Goal: Task Accomplishment & Management: Complete application form

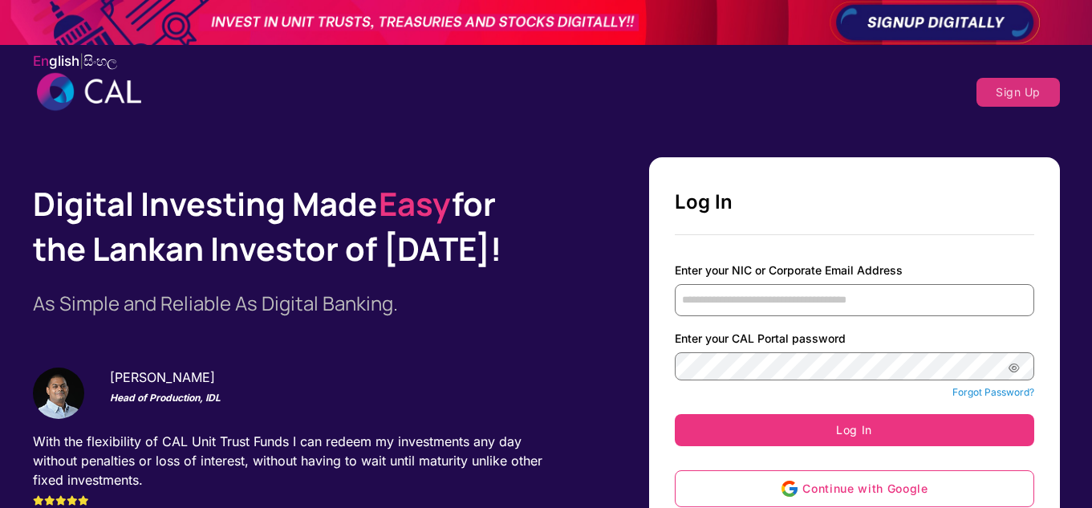
click at [109, 52] on label "En glish | සිං හල" at bounding box center [75, 61] width 84 height 20
click at [108, 56] on span "සිං හල" at bounding box center [100, 61] width 34 height 16
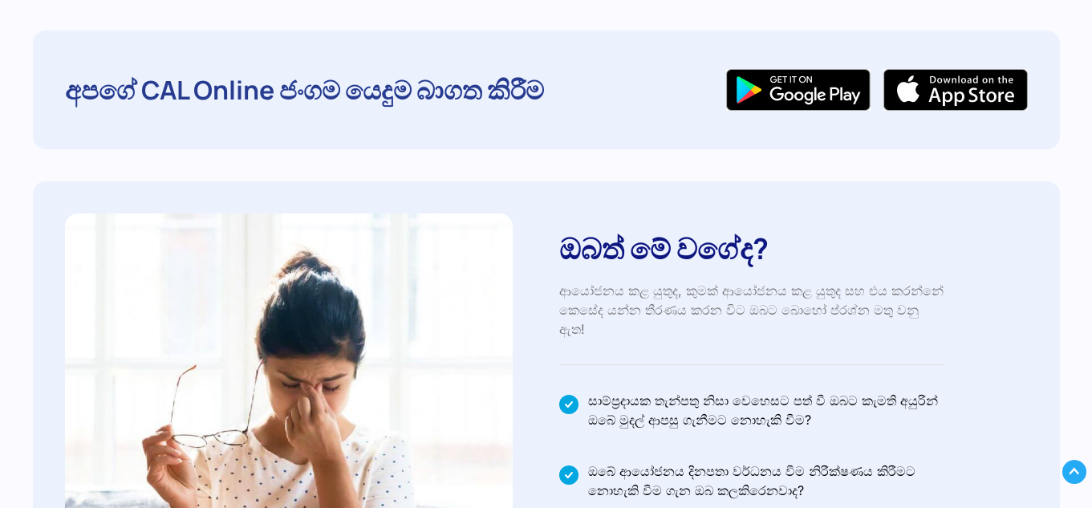
scroll to position [562, 0]
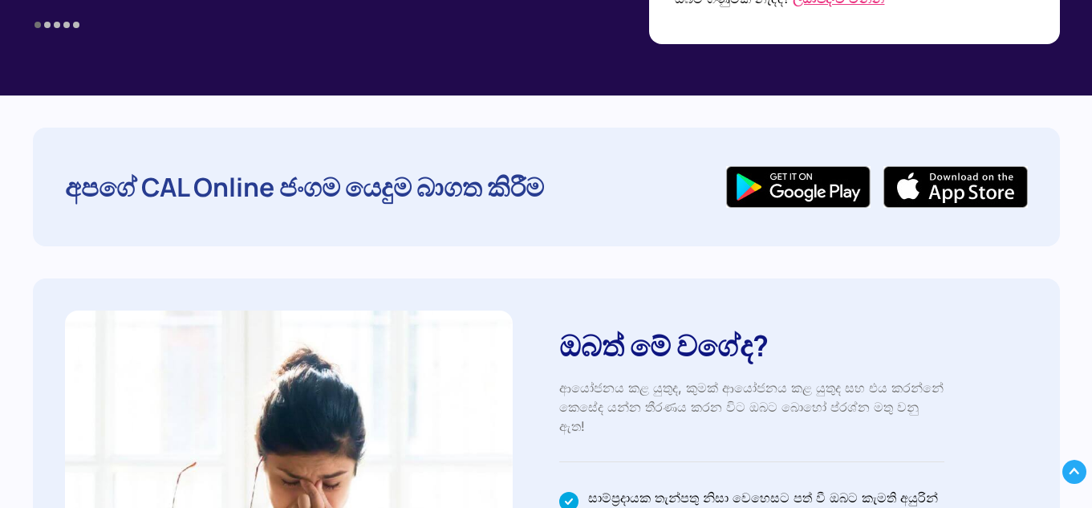
click at [847, 193] on link at bounding box center [877, 185] width 302 height 16
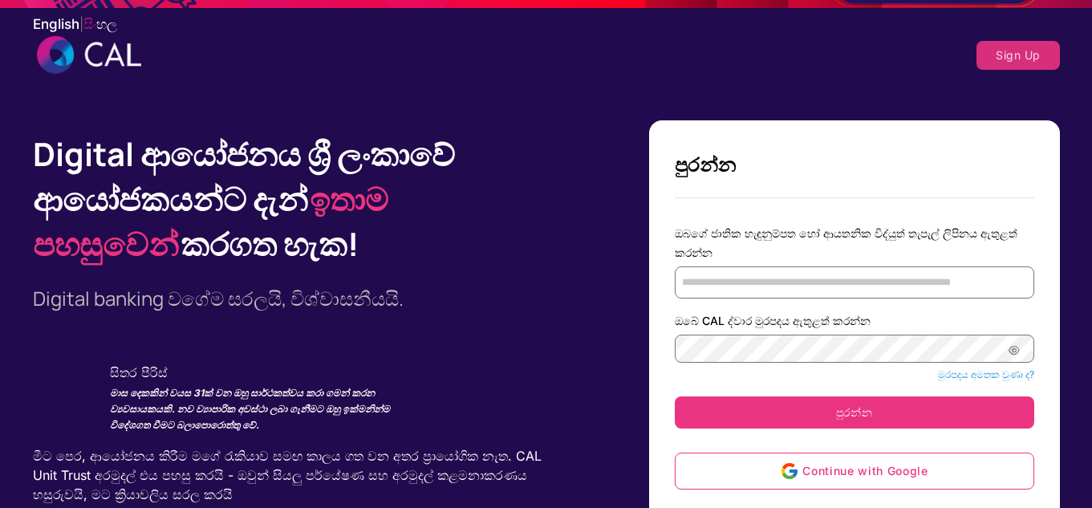
scroll to position [0, 0]
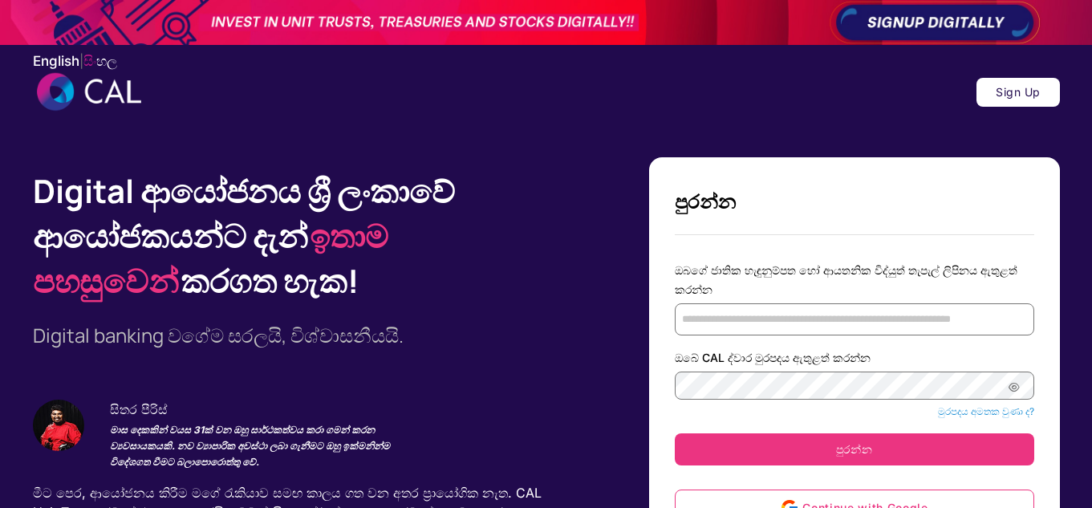
click at [1017, 87] on button "Sign Up" at bounding box center [1017, 92] width 83 height 29
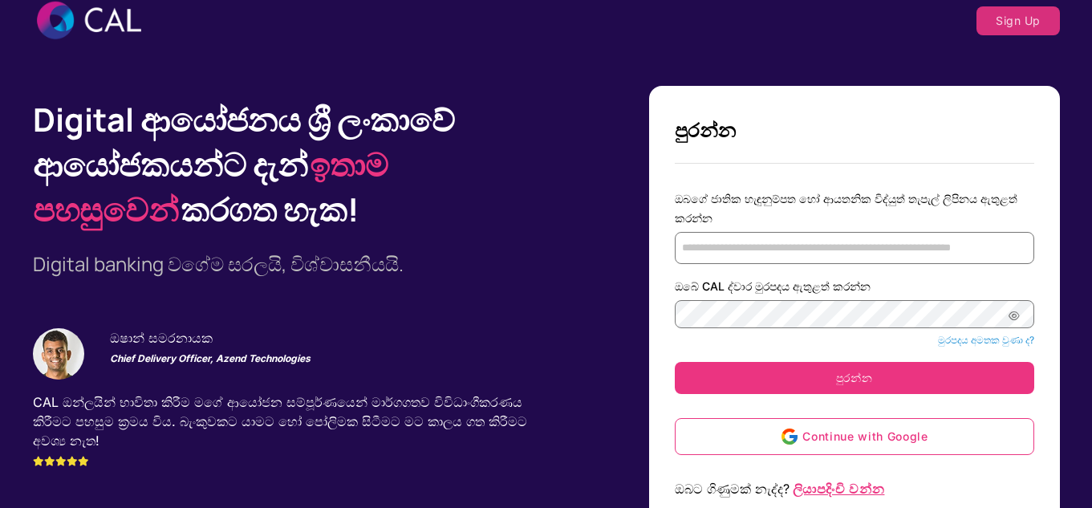
scroll to position [401, 0]
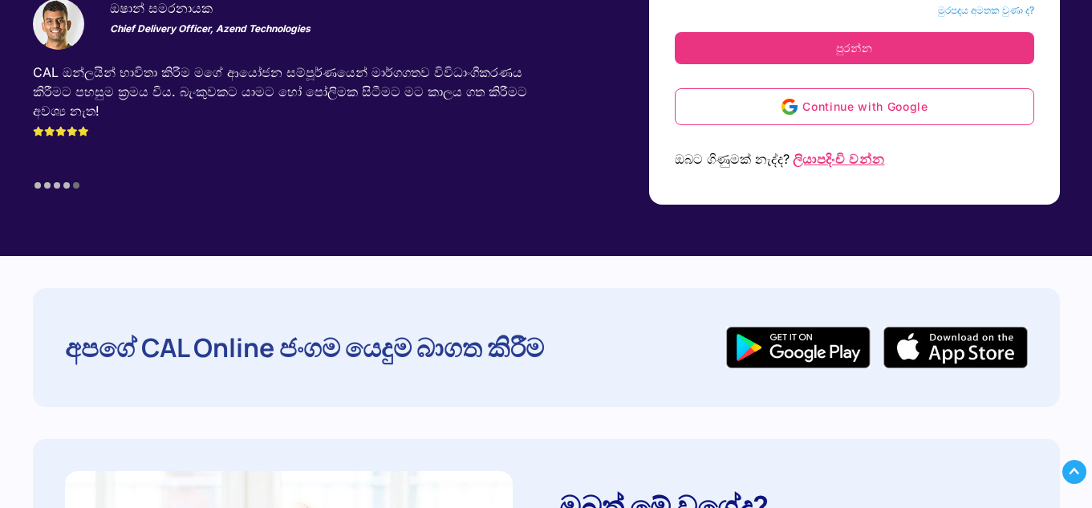
click at [878, 160] on span "ලියාපදිංචි වන්න" at bounding box center [838, 159] width 95 height 16
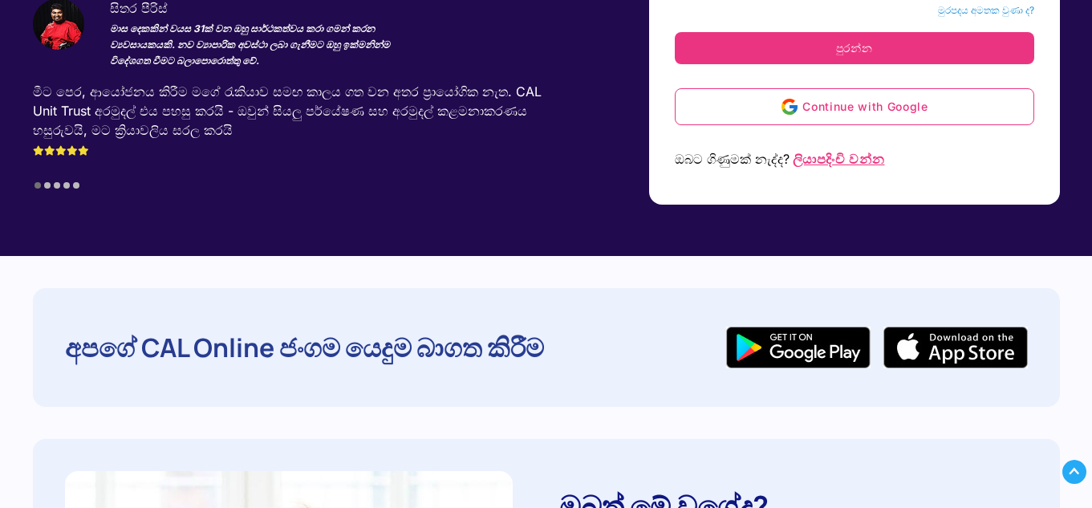
click at [868, 162] on span "ලියාපදිංචි වන්න" at bounding box center [838, 159] width 95 height 16
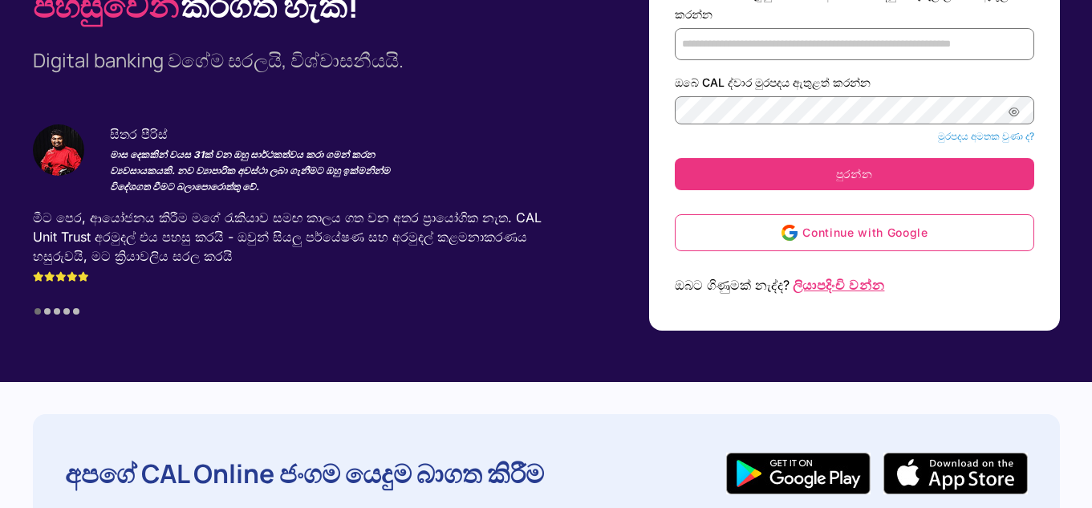
scroll to position [0, 0]
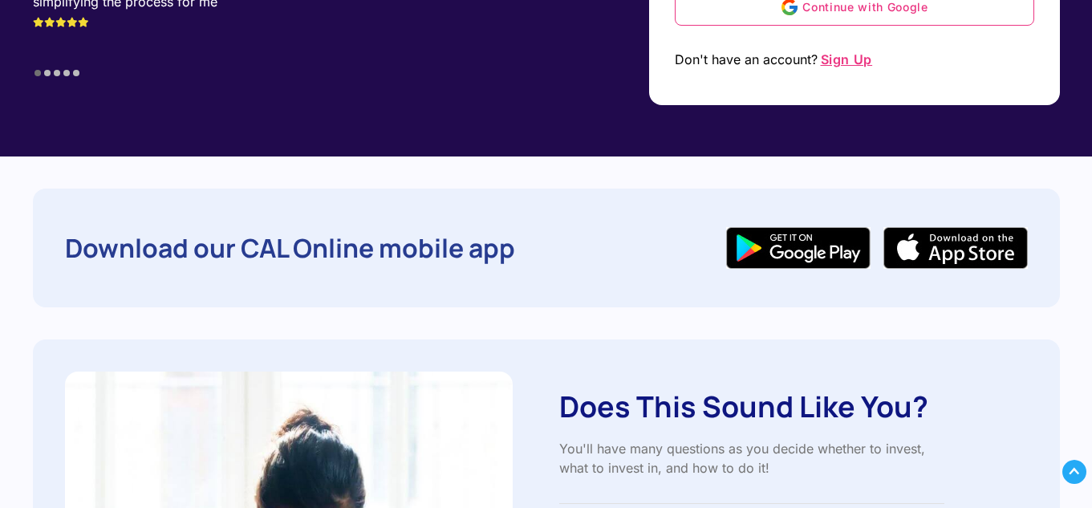
click at [841, 56] on span "Sign Up" at bounding box center [846, 59] width 55 height 16
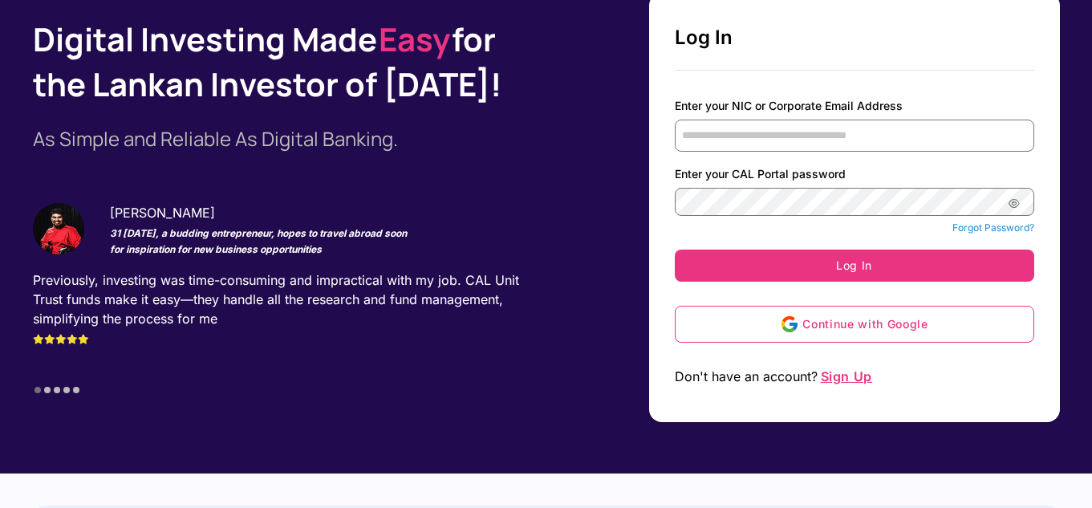
scroll to position [160, 0]
